Goal: Task Accomplishment & Management: Use online tool/utility

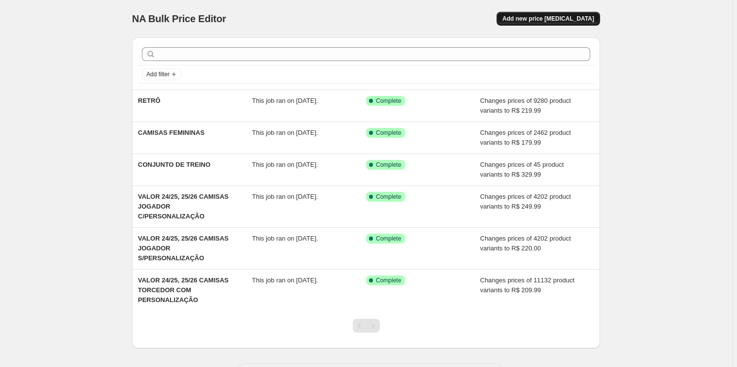
click at [576, 21] on span "Add new price [MEDICAL_DATA]" at bounding box center [548, 19] width 92 height 8
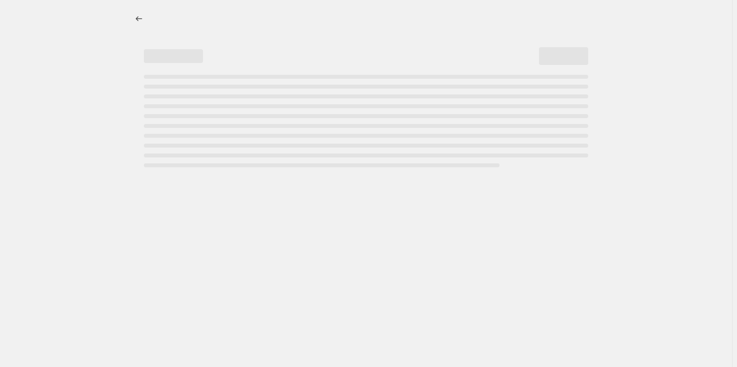
select select "percentage"
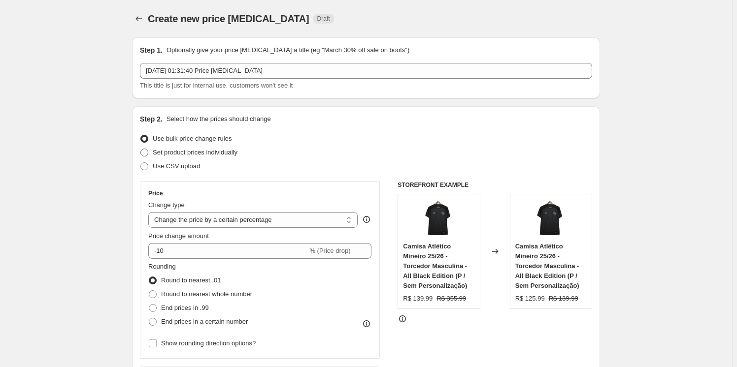
click at [198, 150] on span "Set product prices individually" at bounding box center [195, 152] width 85 height 7
click at [141, 149] on input "Set product prices individually" at bounding box center [140, 149] width 0 height 0
radio input "true"
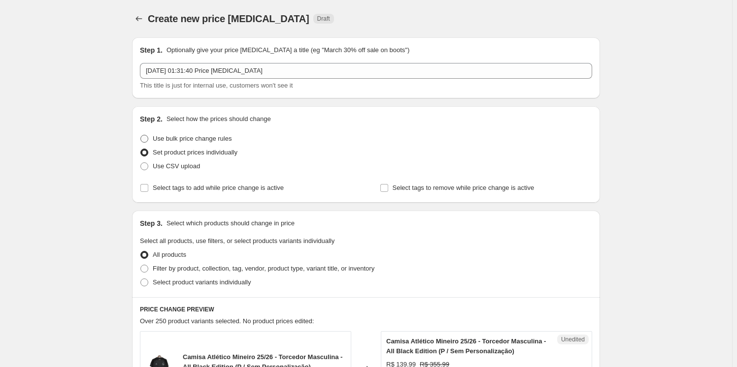
click at [200, 138] on span "Use bulk price change rules" at bounding box center [192, 138] width 79 height 7
click at [141, 135] on input "Use bulk price change rules" at bounding box center [140, 135] width 0 height 0
radio input "true"
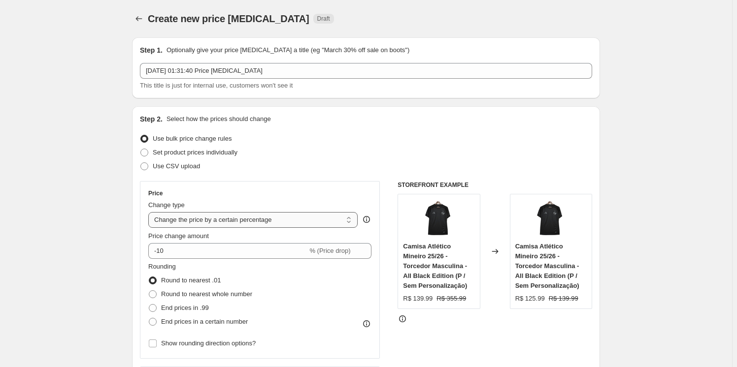
drag, startPoint x: 246, startPoint y: 222, endPoint x: 255, endPoint y: 222, distance: 8.4
click at [246, 222] on select "Change the price to a certain amount Change the price by a certain amount Chang…" at bounding box center [252, 220] width 209 height 16
select select "to"
click at [150, 212] on select "Change the price to a certain amount Change the price by a certain amount Chang…" at bounding box center [252, 220] width 209 height 16
type input "80.00"
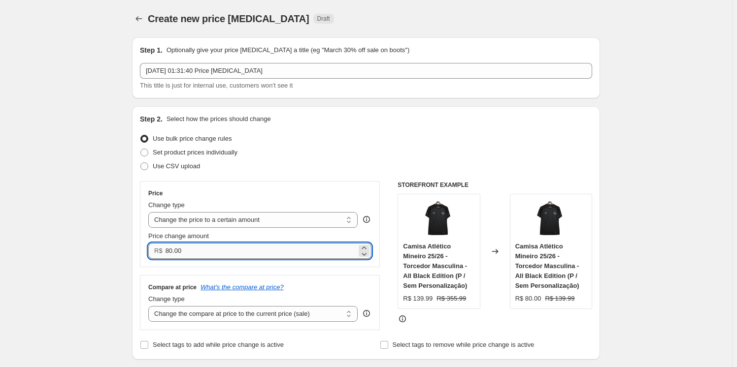
click at [241, 255] on input "80.00" at bounding box center [260, 251] width 191 height 16
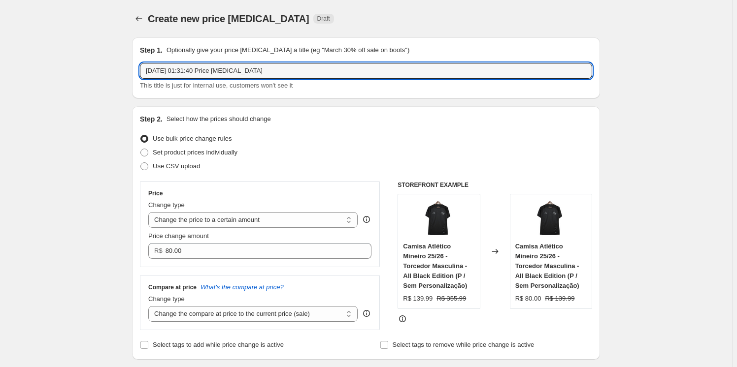
drag, startPoint x: 263, startPoint y: 77, endPoint x: 136, endPoint y: 76, distance: 126.6
click at [137, 76] on div "Step 1. Optionally give your price [MEDICAL_DATA] a title (eg "March 30% off sa…" at bounding box center [366, 67] width 468 height 61
type input "SELEÇÃO"
